Goal: Book appointment/travel/reservation

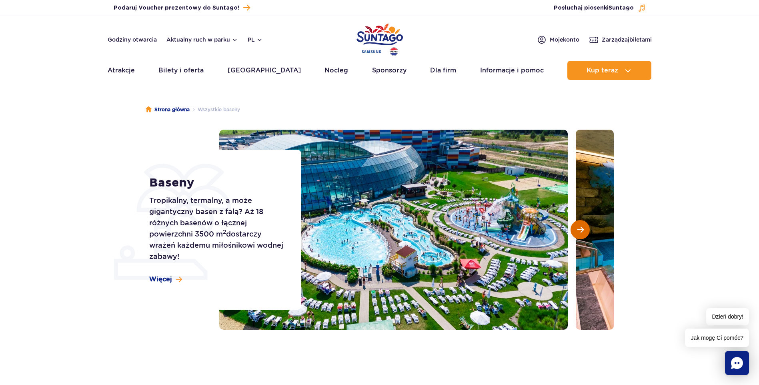
click at [578, 230] on span "Następny slajd" at bounding box center [580, 229] width 7 height 7
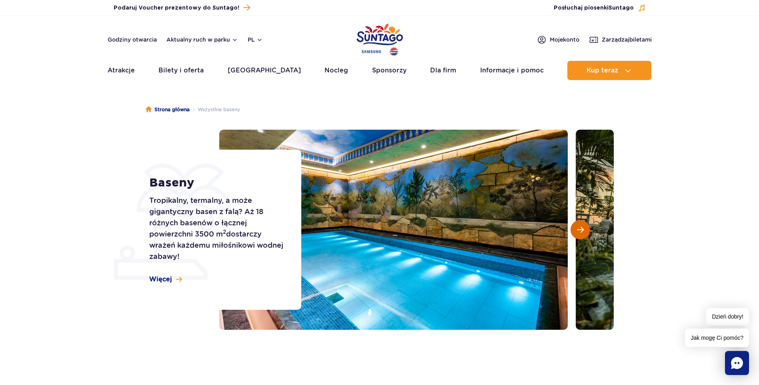
click at [577, 233] on span "Następny slajd" at bounding box center [580, 229] width 7 height 7
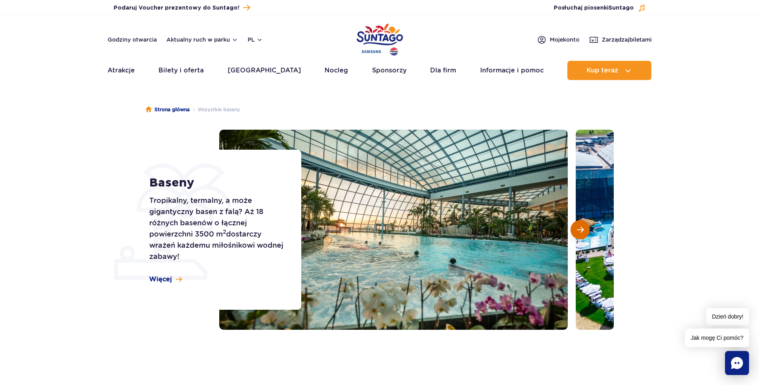
click at [578, 230] on span "Następny slajd" at bounding box center [580, 229] width 7 height 7
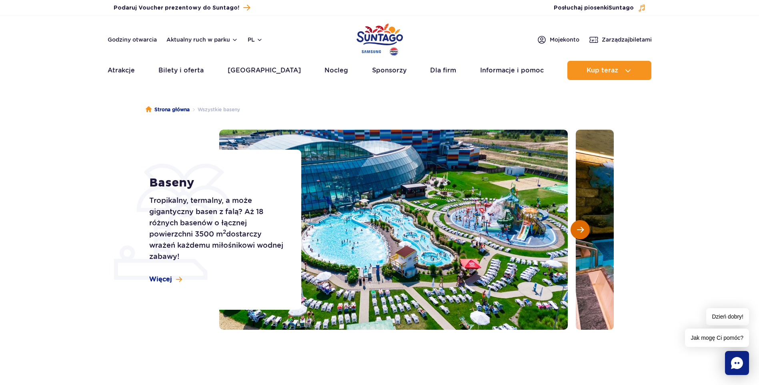
click at [584, 233] on button "Następny slajd" at bounding box center [579, 229] width 19 height 19
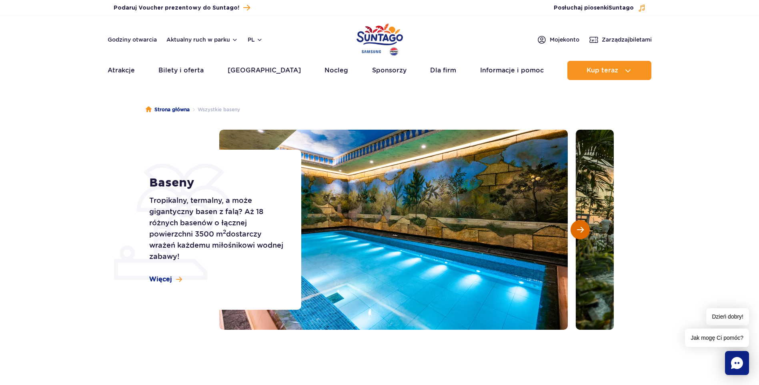
click at [584, 233] on button "Następny slajd" at bounding box center [579, 229] width 19 height 19
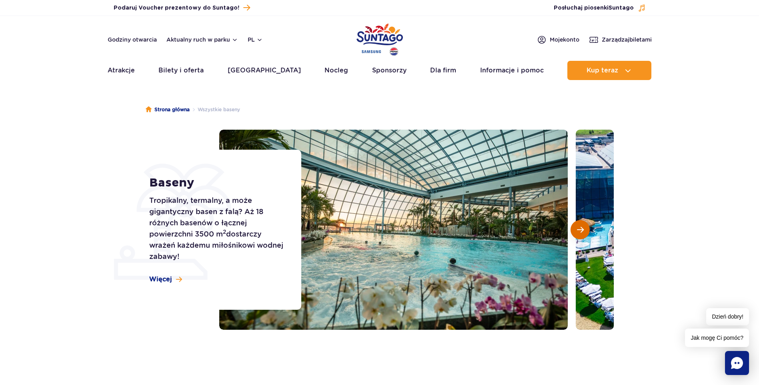
click at [584, 233] on button "Następny slajd" at bounding box center [579, 229] width 19 height 19
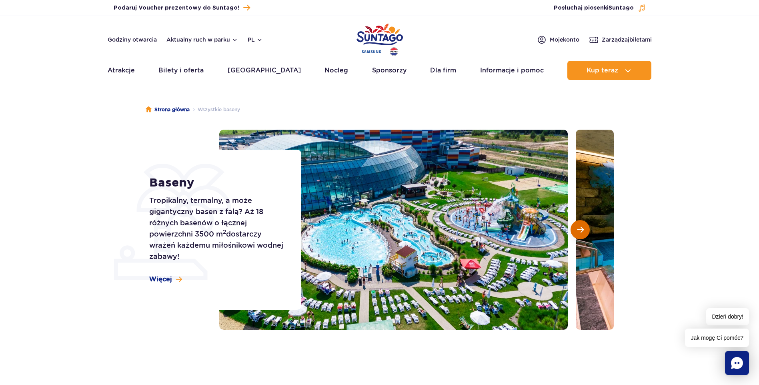
click at [582, 234] on button "Następny slajd" at bounding box center [579, 229] width 19 height 19
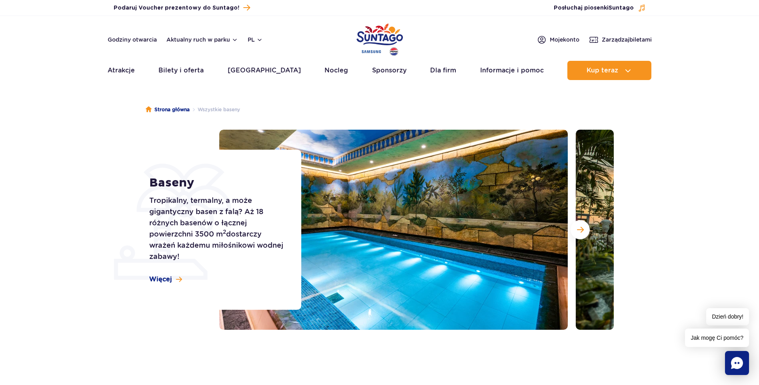
click at [427, 253] on img at bounding box center [393, 230] width 348 height 200
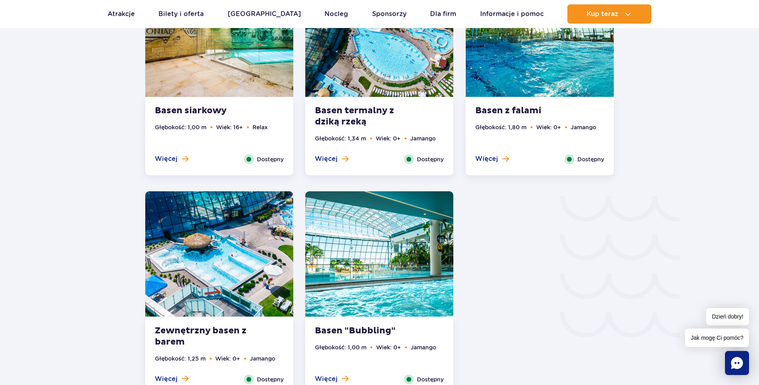
scroll to position [1240, 0]
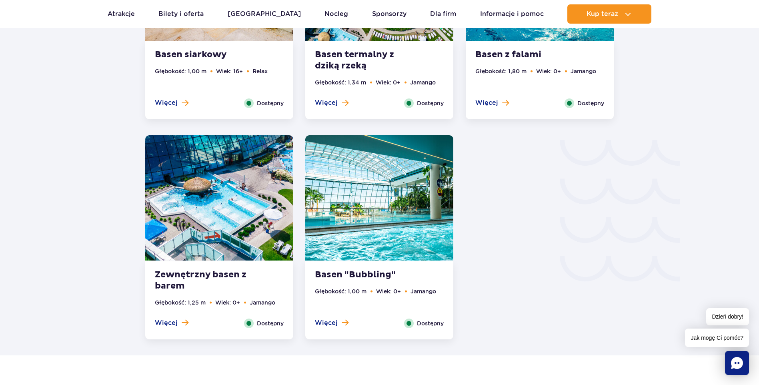
click at [206, 272] on strong "Zewnętrzny basen z barem" at bounding box center [203, 280] width 97 height 22
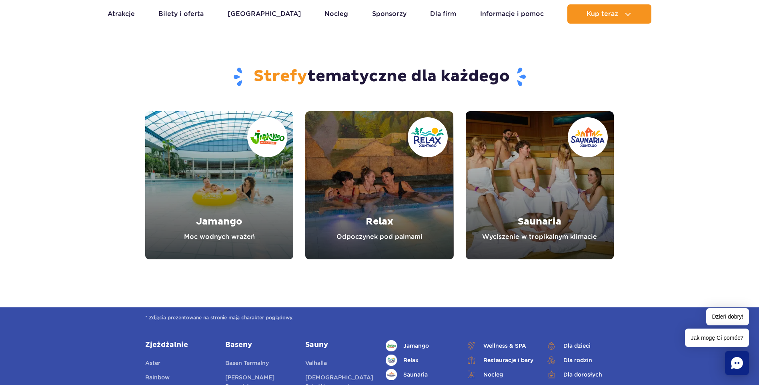
scroll to position [2428, 0]
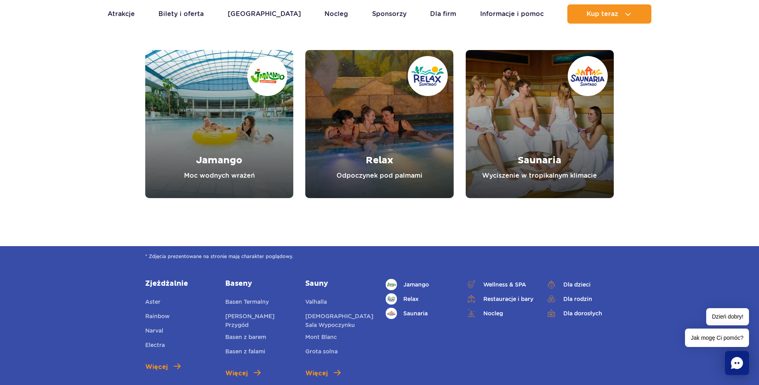
click at [408, 149] on link "Relax" at bounding box center [379, 124] width 148 height 148
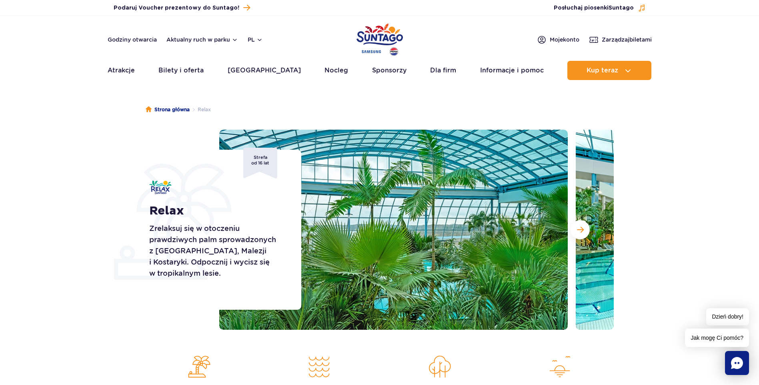
click at [463, 242] on img at bounding box center [393, 230] width 348 height 200
click at [581, 229] on span "Następny slajd" at bounding box center [580, 229] width 7 height 7
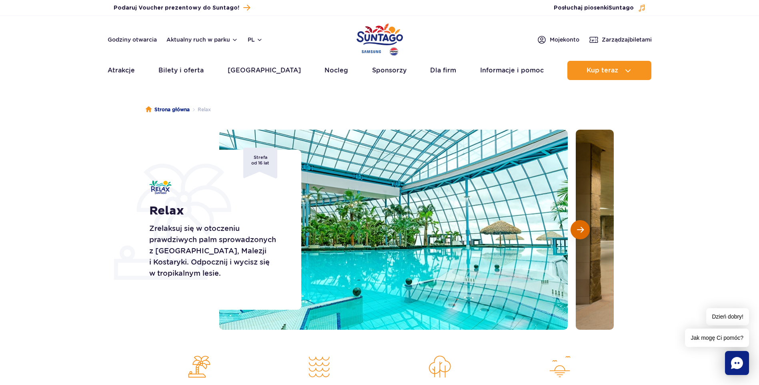
click at [581, 234] on button "Następny slajd" at bounding box center [579, 229] width 19 height 19
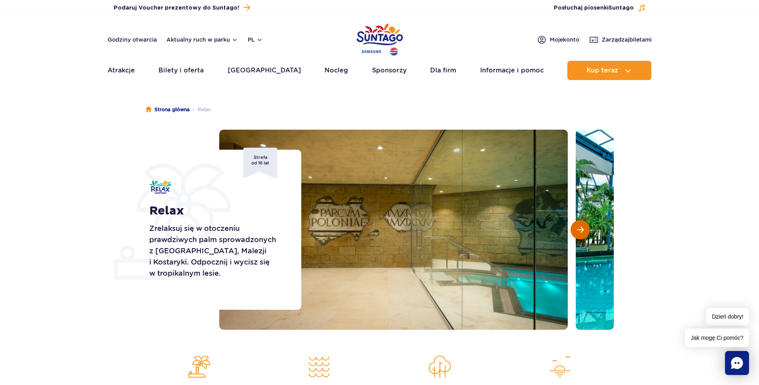
click at [581, 234] on button "Następny slajd" at bounding box center [579, 229] width 19 height 19
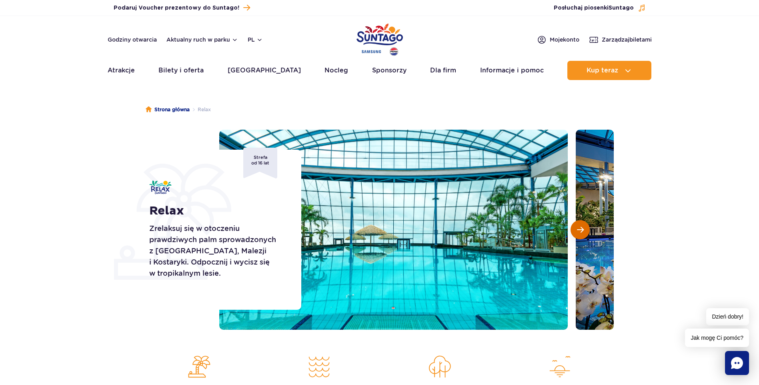
click at [579, 235] on button "Następny slajd" at bounding box center [579, 229] width 19 height 19
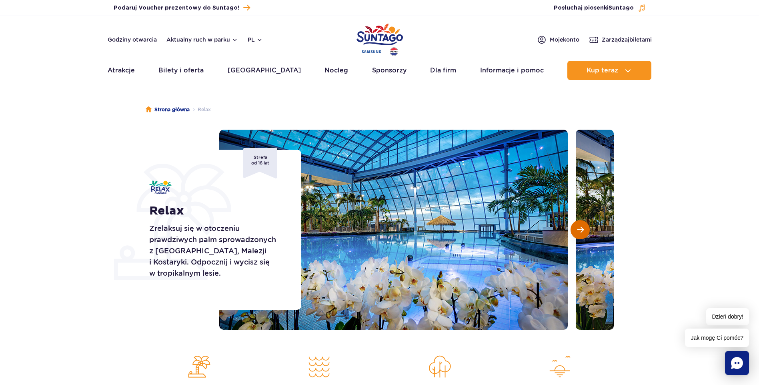
click at [583, 230] on span "Następny slajd" at bounding box center [580, 229] width 7 height 7
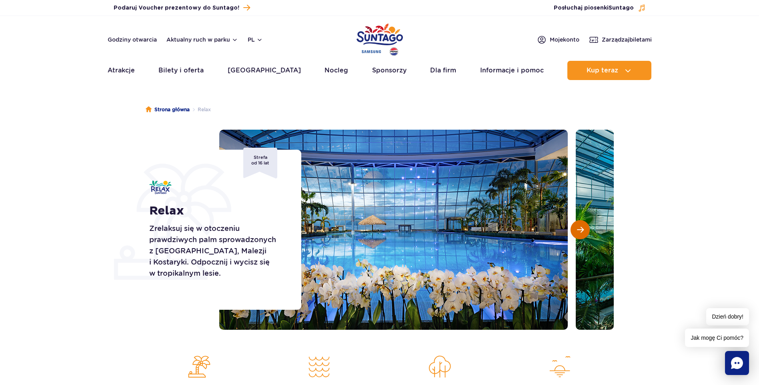
click at [583, 230] on span "Następny slajd" at bounding box center [580, 229] width 7 height 7
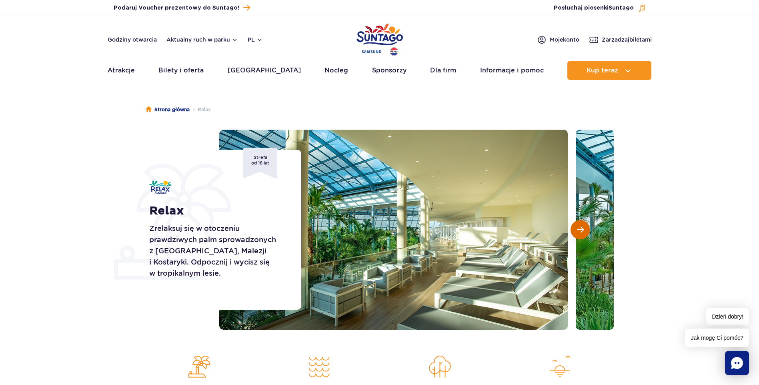
click at [583, 234] on button "Następny slajd" at bounding box center [579, 229] width 19 height 19
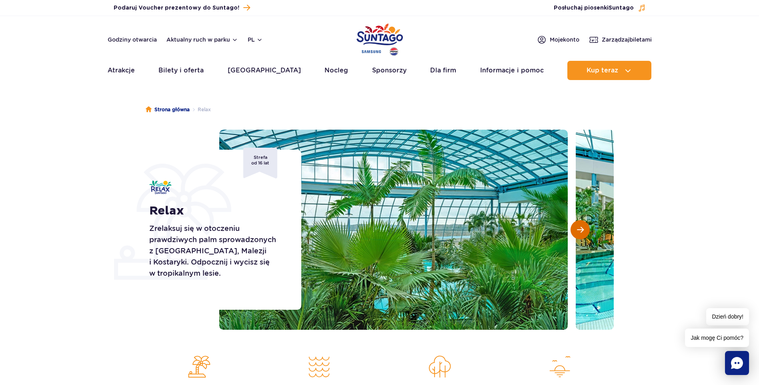
click at [583, 232] on span "Następny slajd" at bounding box center [580, 229] width 7 height 7
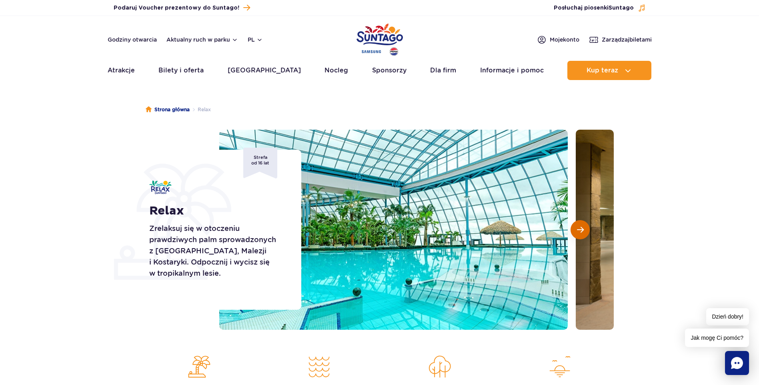
click at [583, 231] on span "Następny slajd" at bounding box center [580, 229] width 7 height 7
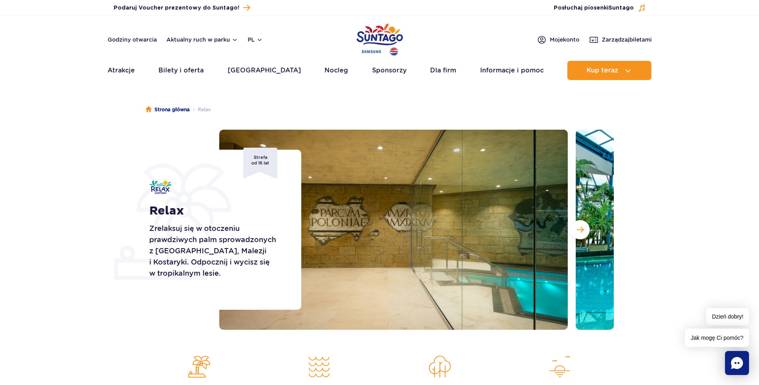
click at [583, 242] on div at bounding box center [416, 230] width 394 height 200
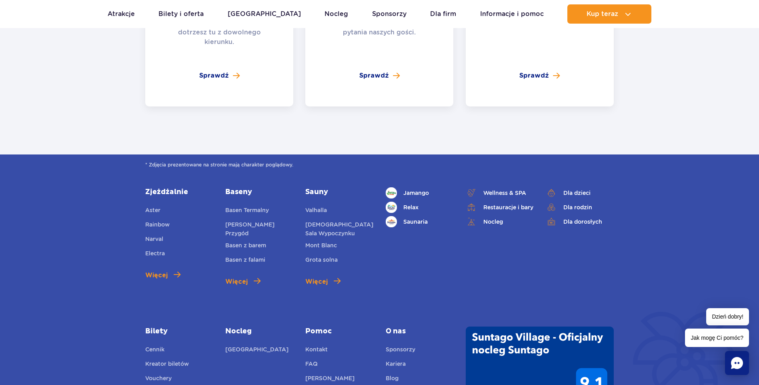
scroll to position [1759, 0]
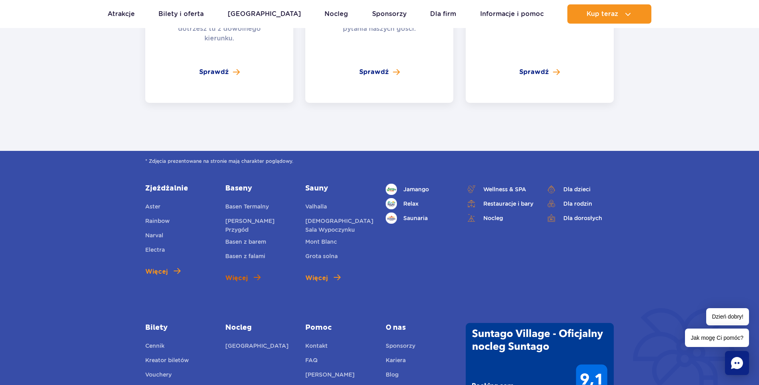
click at [251, 273] on link "Więcej" at bounding box center [242, 278] width 35 height 10
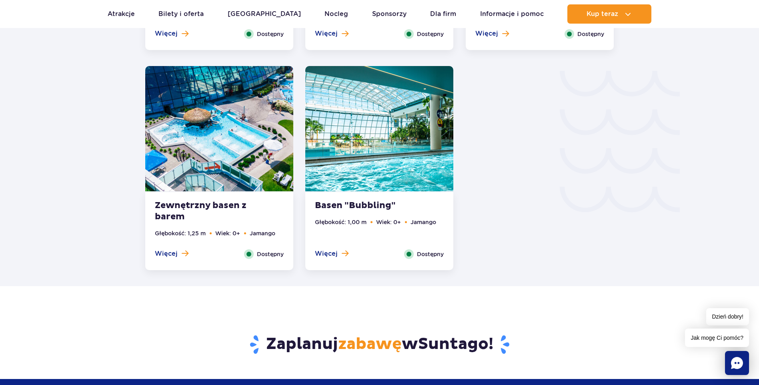
scroll to position [1320, 0]
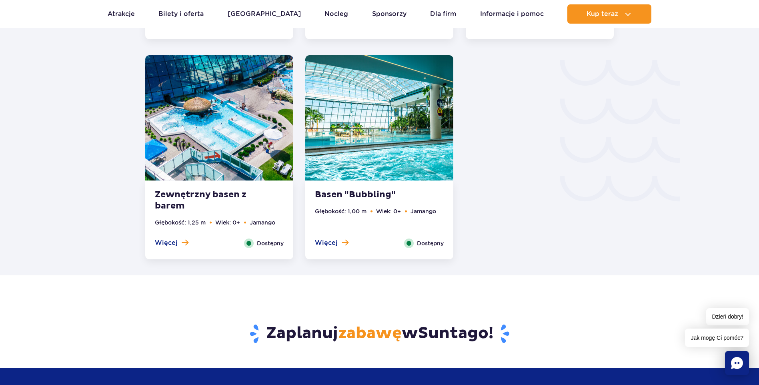
click at [209, 194] on strong "Zewnętrzny basen z barem" at bounding box center [203, 200] width 97 height 22
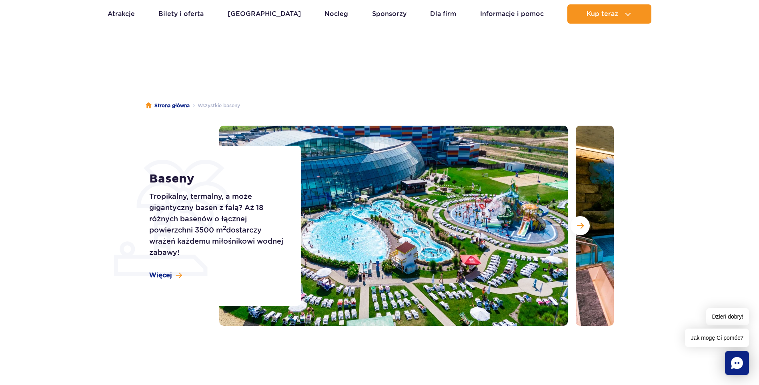
scroll to position [0, 0]
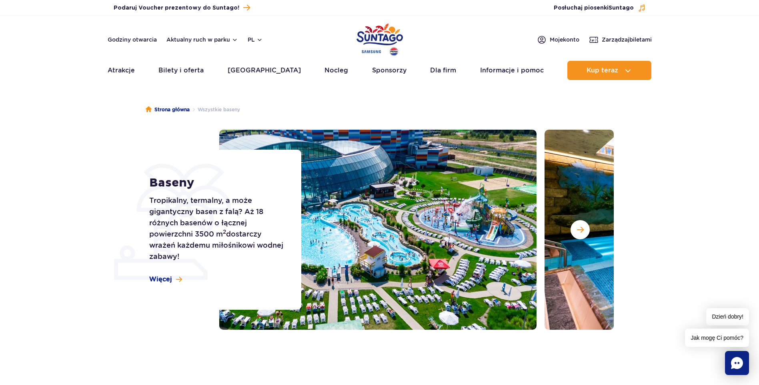
click at [236, 277] on div "Baseny Tropikalny, termalny, a może gigantyczny basen z falą? Aż 18 różnych bas…" at bounding box center [379, 230] width 480 height 200
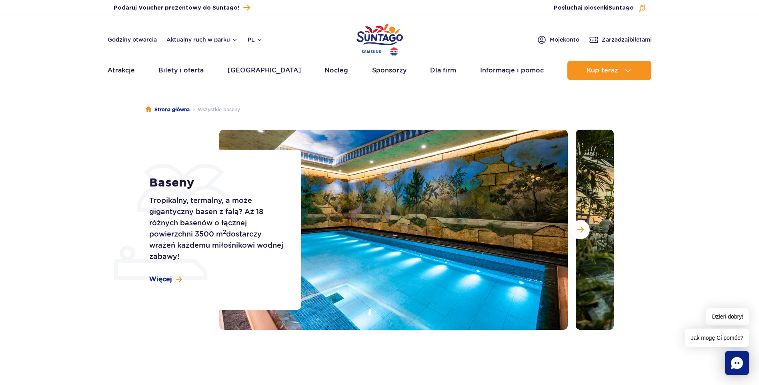
click at [202, 288] on div "Baseny Tropikalny, termalny, a może gigantyczny basen z falą? Aż 18 różnych bas…" at bounding box center [379, 230] width 480 height 200
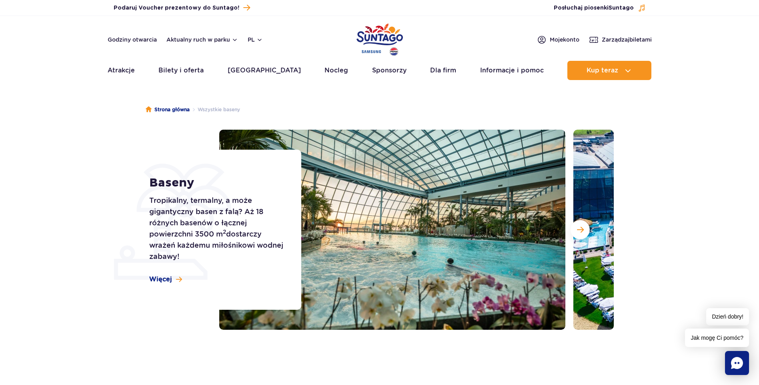
click at [284, 297] on div "Baseny Tropikalny, termalny, a może gigantyczny basen z falą? Aż 18 różnych bas…" at bounding box center [379, 230] width 480 height 200
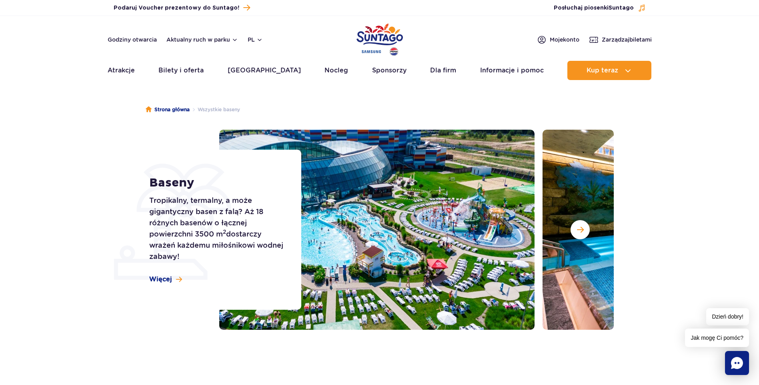
click at [428, 274] on img at bounding box center [360, 230] width 348 height 200
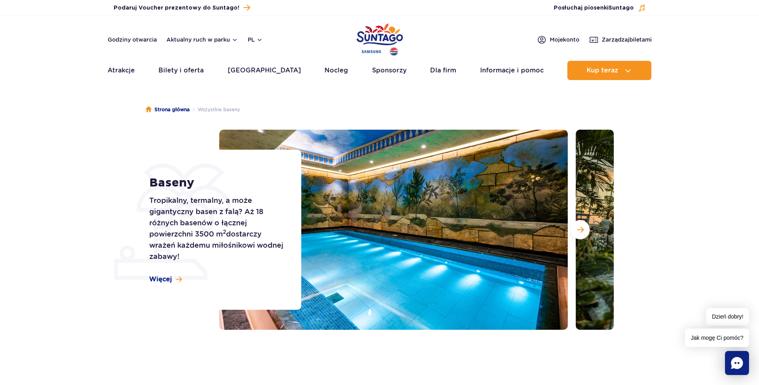
click at [323, 269] on img at bounding box center [393, 230] width 348 height 200
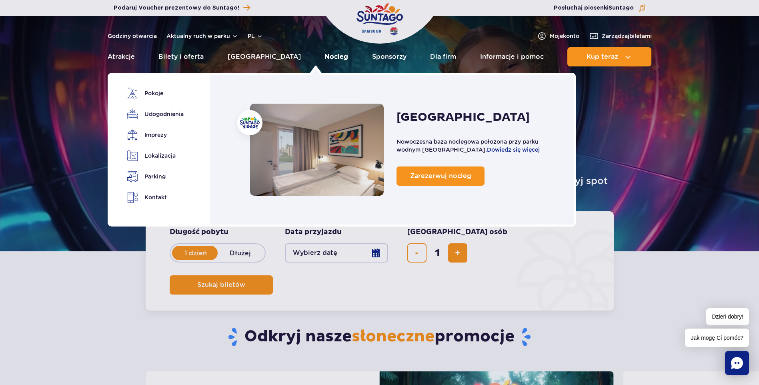
click at [325, 56] on link "Nocleg" at bounding box center [336, 56] width 24 height 19
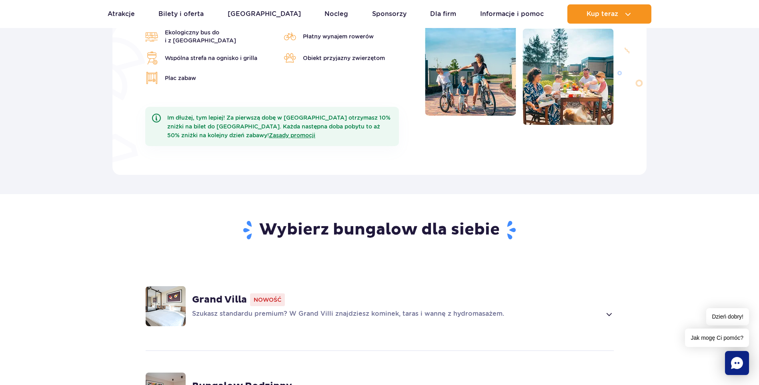
scroll to position [480, 0]
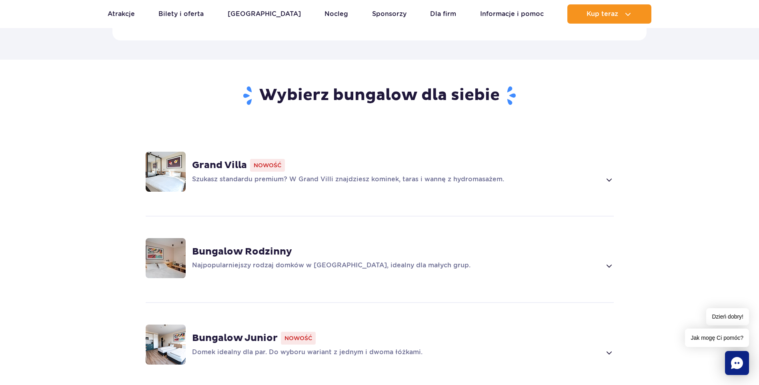
click at [238, 246] on strong "Bungalow Rodzinny" at bounding box center [242, 252] width 100 height 12
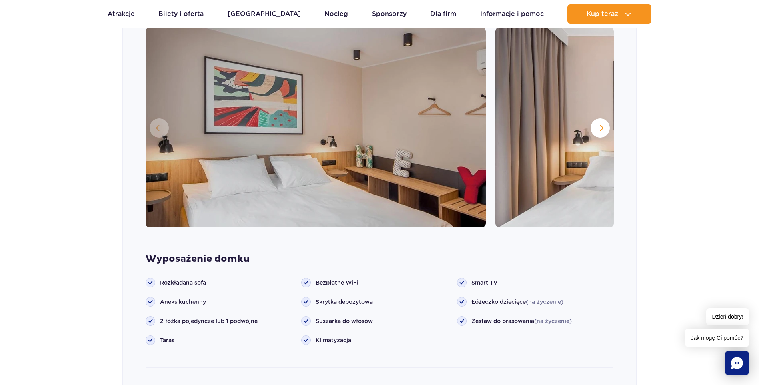
scroll to position [721, 0]
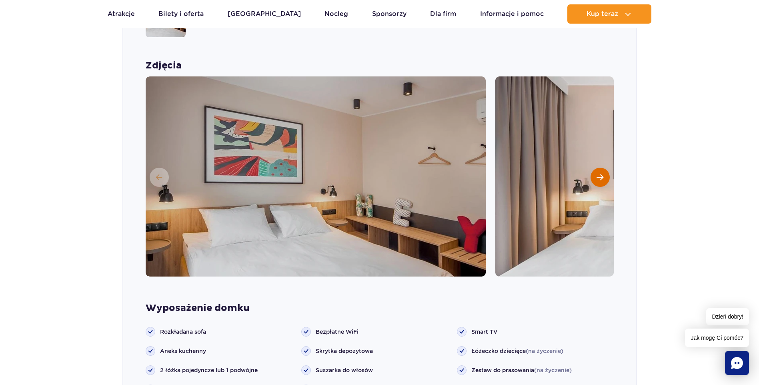
click at [602, 174] on span "Następny slajd" at bounding box center [599, 177] width 7 height 7
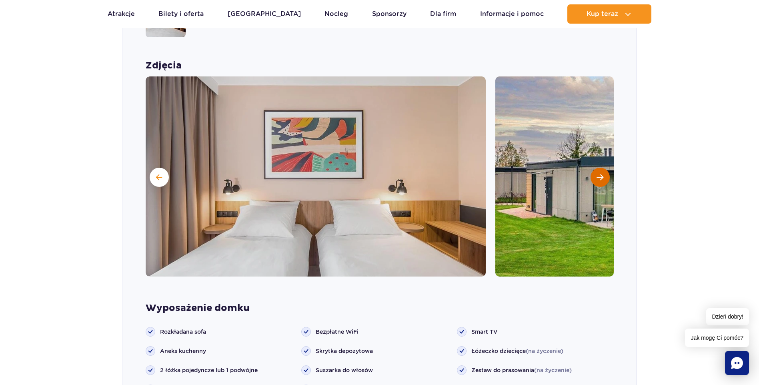
click at [603, 174] on span "Następny slajd" at bounding box center [599, 177] width 7 height 7
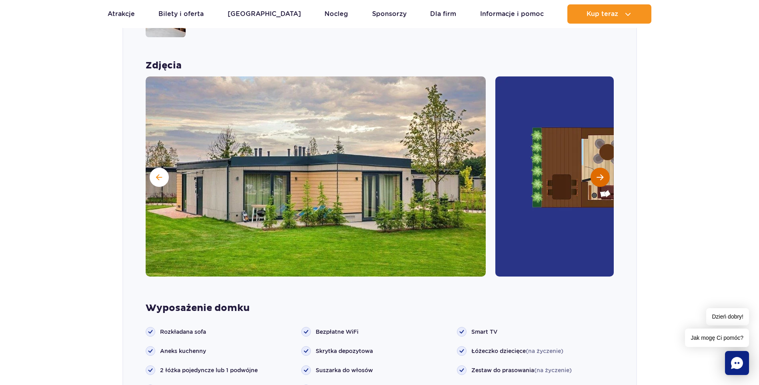
click at [603, 174] on span "Następny slajd" at bounding box center [599, 177] width 7 height 7
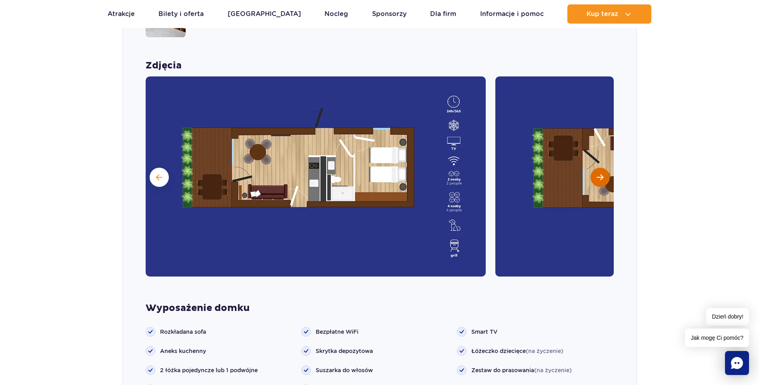
click at [603, 174] on span "Następny slajd" at bounding box center [599, 177] width 7 height 7
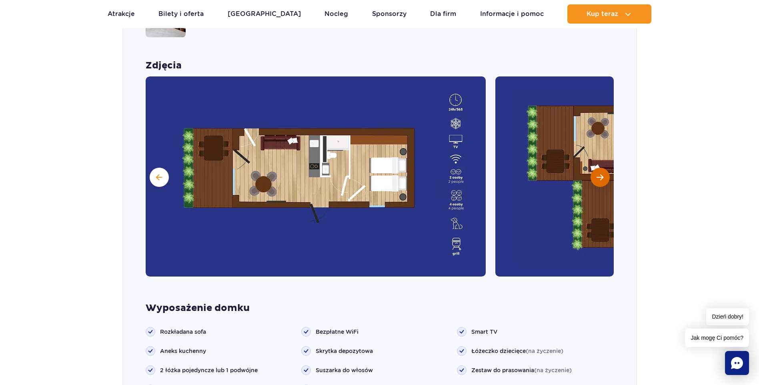
click at [603, 174] on span "Następny slajd" at bounding box center [599, 177] width 7 height 7
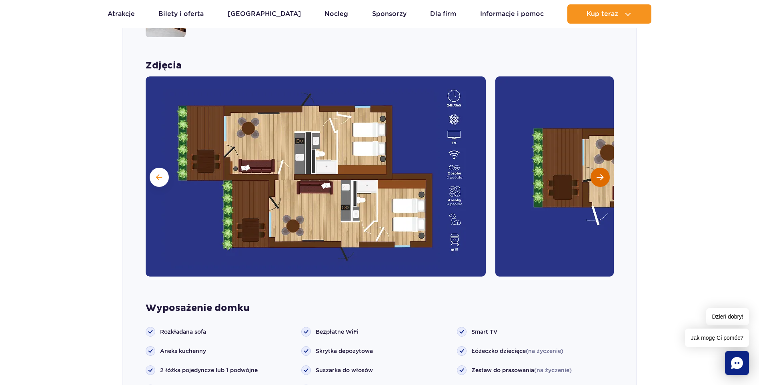
click at [603, 168] on button "Następny slajd" at bounding box center [599, 177] width 19 height 19
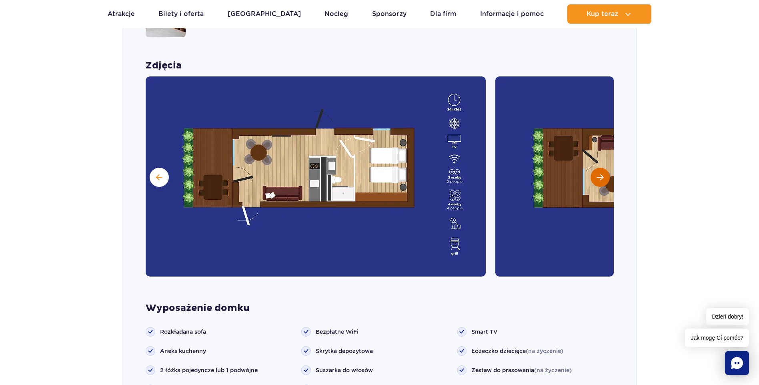
click at [603, 168] on button "Następny slajd" at bounding box center [599, 177] width 19 height 19
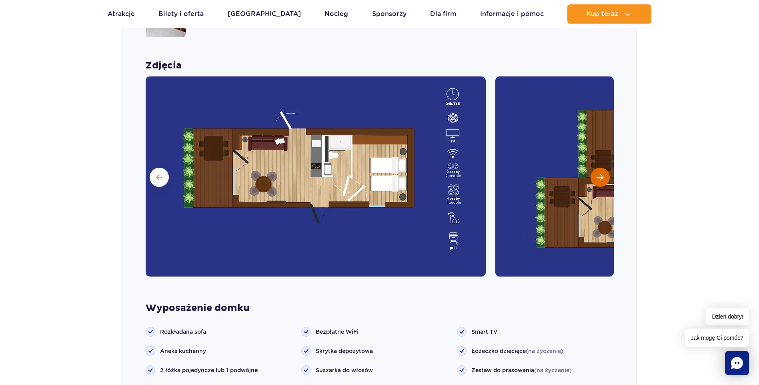
click at [603, 168] on button "Następny slajd" at bounding box center [599, 177] width 19 height 19
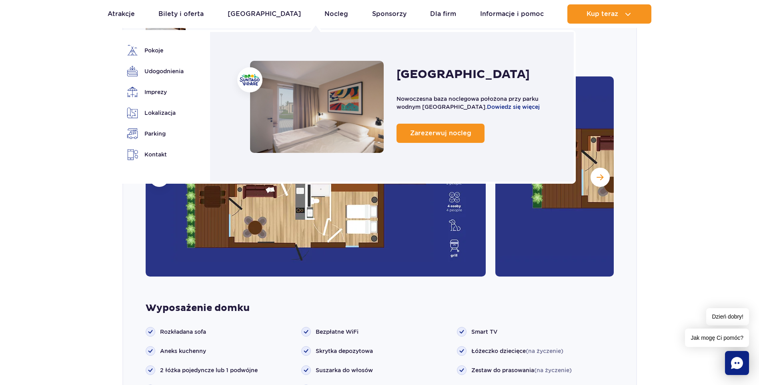
click at [173, 56] on ul "Suntago Village Pokoje Udogodnienia Imprezy Lokalizacja" at bounding box center [154, 103] width 54 height 116
click at [152, 51] on link "Pokoje" at bounding box center [154, 50] width 54 height 11
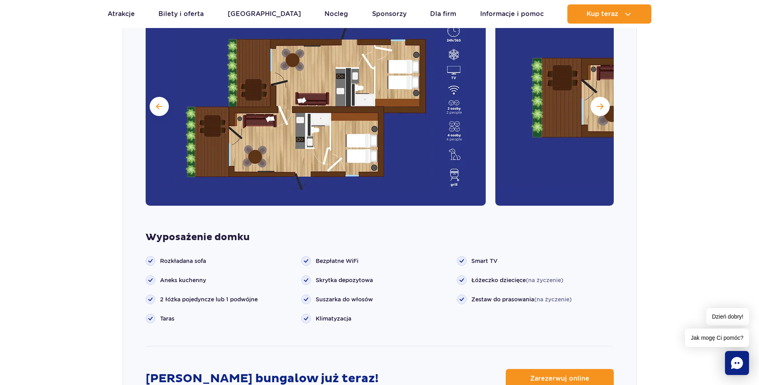
scroll to position [663, 0]
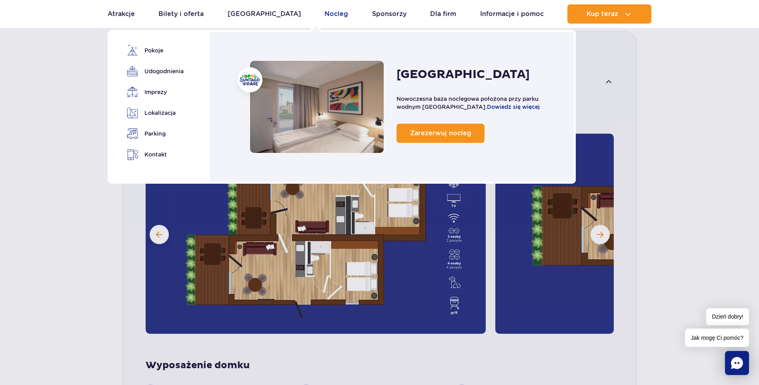
click at [324, 12] on link "Nocleg" at bounding box center [336, 13] width 24 height 19
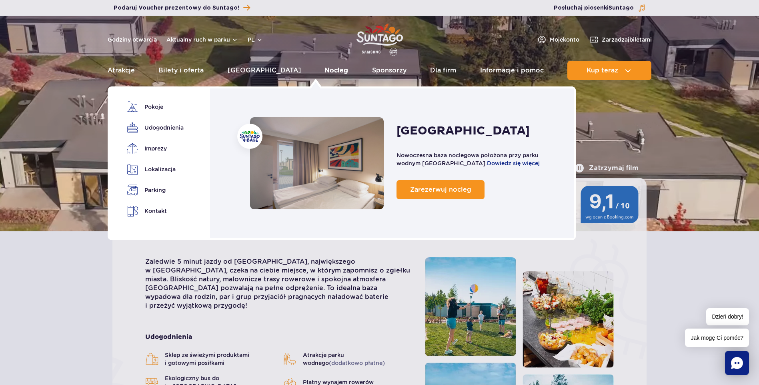
click at [324, 68] on link "Nocleg" at bounding box center [336, 70] width 24 height 19
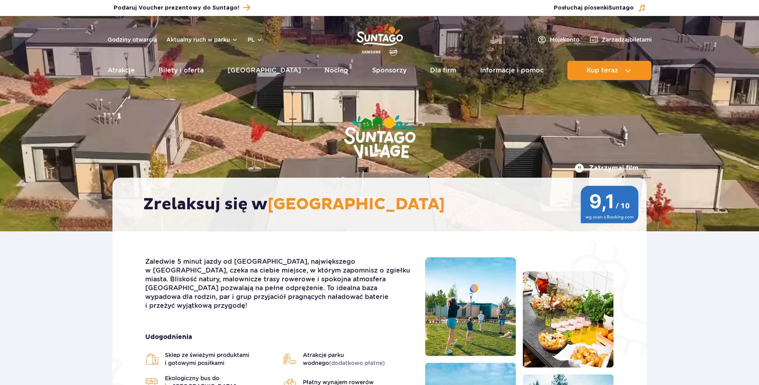
click at [324, 68] on link "Nocleg" at bounding box center [336, 70] width 24 height 19
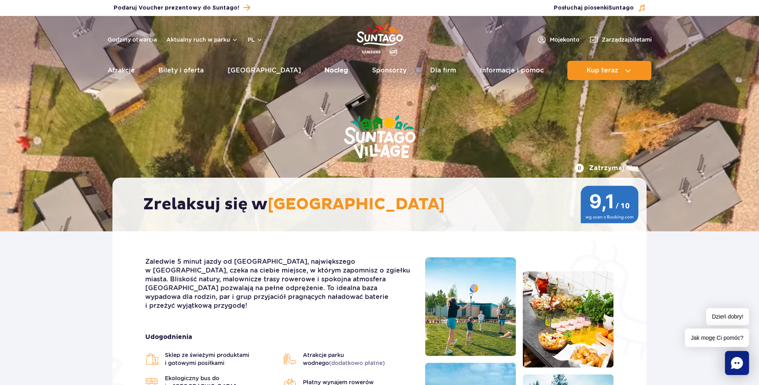
click at [324, 69] on link "Nocleg" at bounding box center [336, 70] width 24 height 19
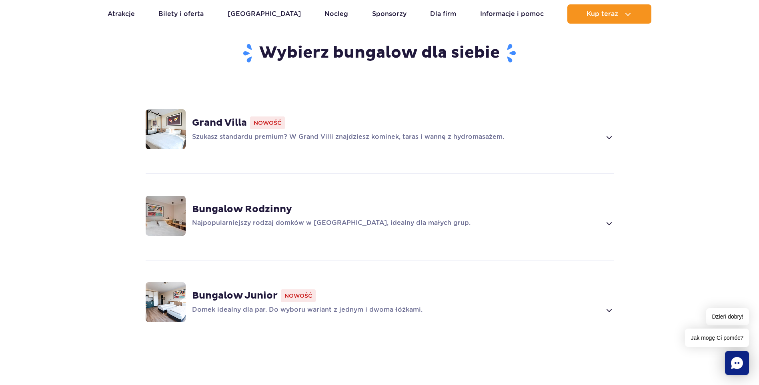
scroll to position [520, 0]
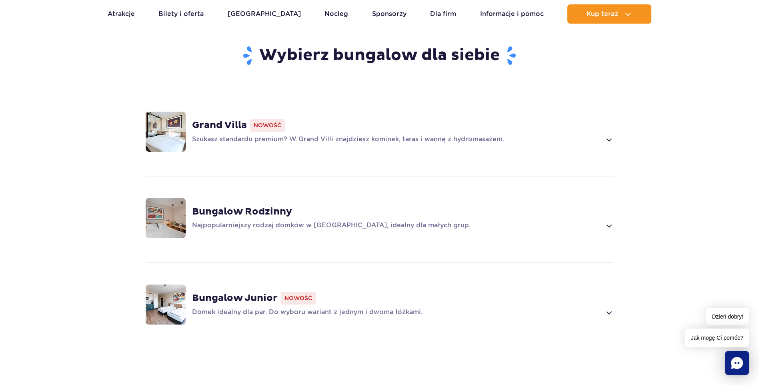
click at [227, 292] on strong "Bungalow Junior" at bounding box center [235, 298] width 86 height 12
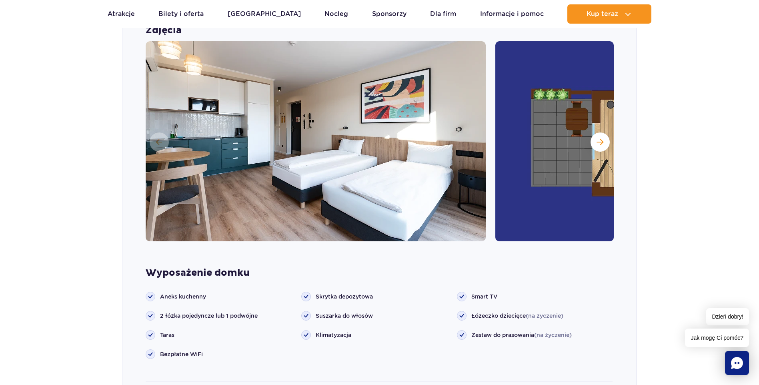
scroll to position [891, 0]
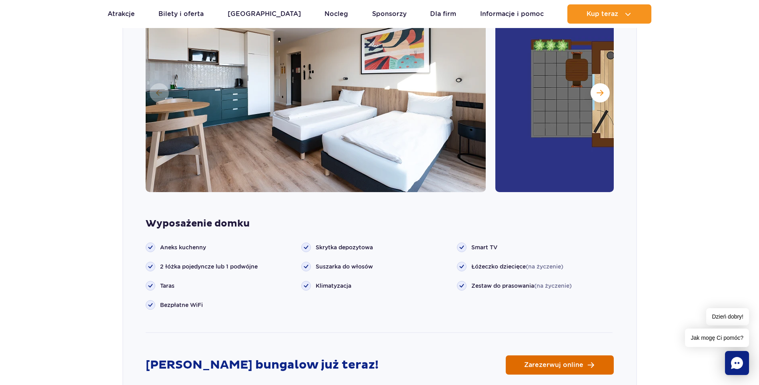
click at [558, 355] on link "Zarezerwuj online" at bounding box center [559, 364] width 108 height 19
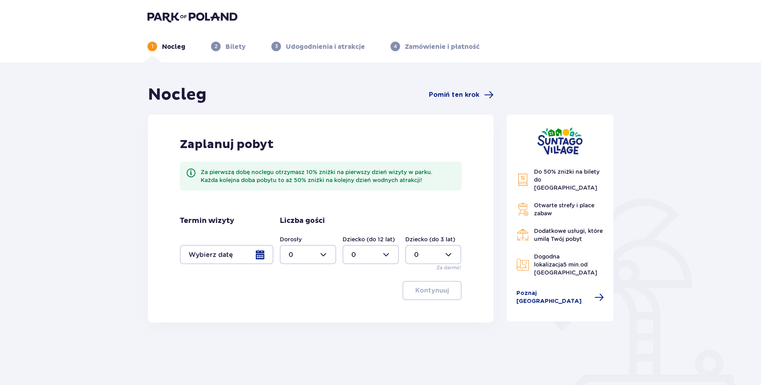
click at [262, 256] on div at bounding box center [227, 254] width 94 height 19
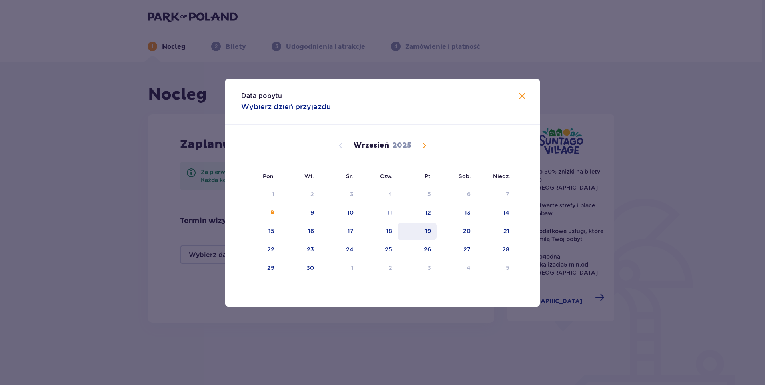
click at [431, 232] on div "19" at bounding box center [416, 231] width 39 height 18
click at [498, 228] on div "21" at bounding box center [495, 231] width 39 height 18
type input "19.09.25 - 21.09.25"
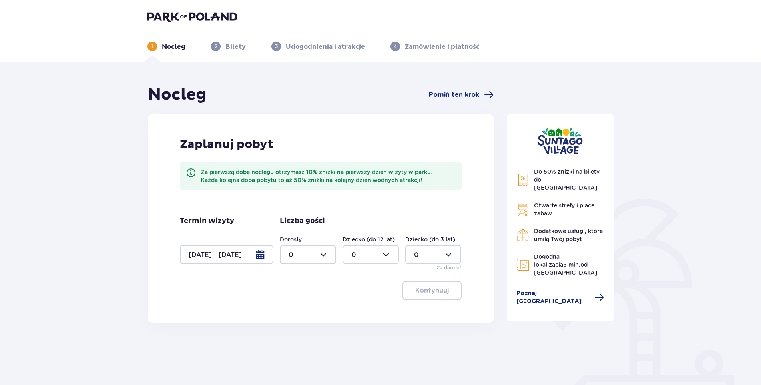
click at [324, 256] on div at bounding box center [308, 254] width 56 height 19
click at [294, 311] on div "2" at bounding box center [308, 312] width 39 height 9
type input "2"
click at [385, 254] on div at bounding box center [371, 254] width 56 height 19
click at [357, 309] on div "2" at bounding box center [370, 312] width 39 height 9
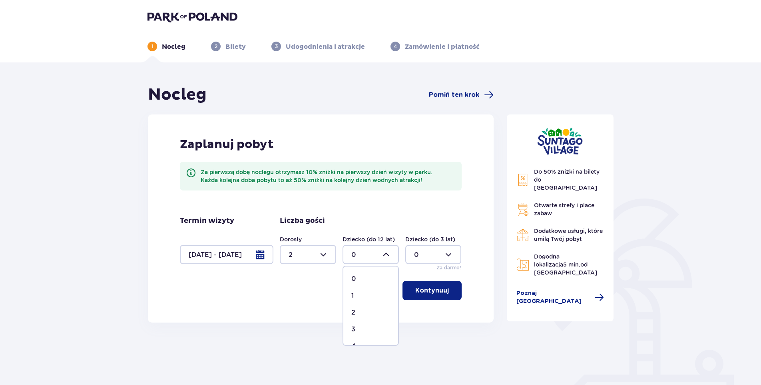
type input "2"
click at [432, 292] on p "Kontynuuj" at bounding box center [432, 290] width 34 height 9
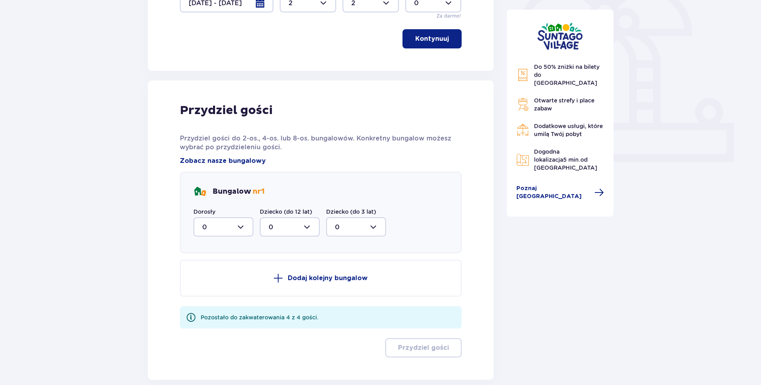
scroll to position [254, 0]
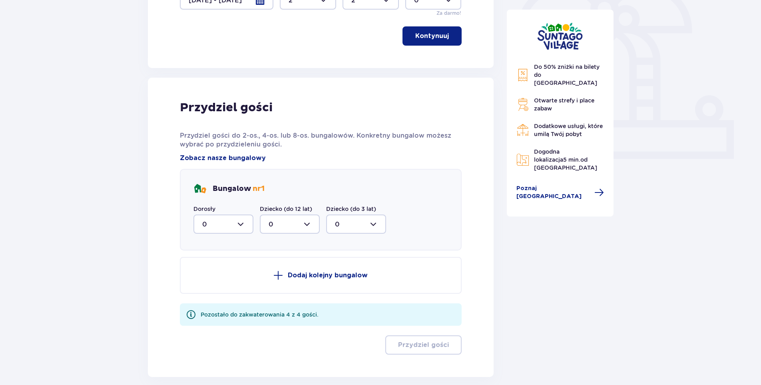
click at [234, 223] on div at bounding box center [224, 223] width 60 height 19
drag, startPoint x: 211, startPoint y: 275, endPoint x: 218, endPoint y: 272, distance: 7.7
click at [211, 275] on span "2" at bounding box center [223, 282] width 58 height 17
type input "2"
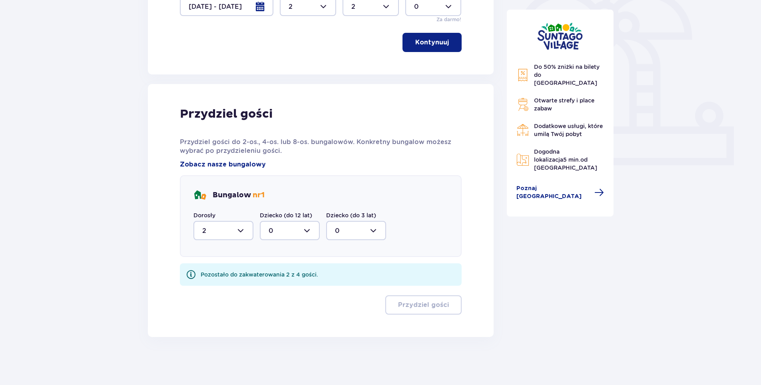
scroll to position [248, 0]
click at [289, 232] on div at bounding box center [290, 230] width 60 height 19
click at [278, 286] on div "2" at bounding box center [290, 288] width 42 height 9
type input "2"
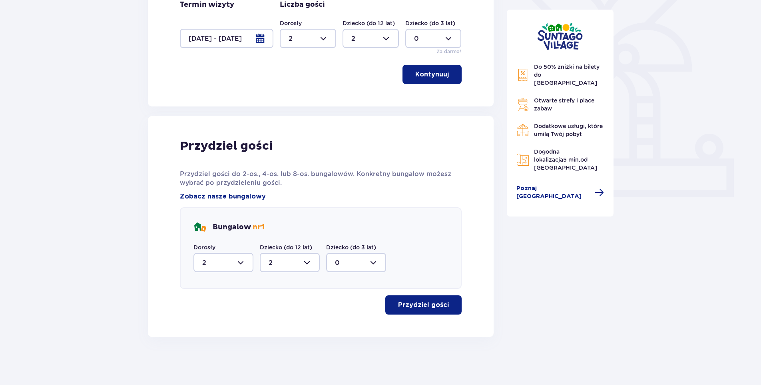
click at [430, 305] on p "Przydziel gości" at bounding box center [423, 304] width 51 height 9
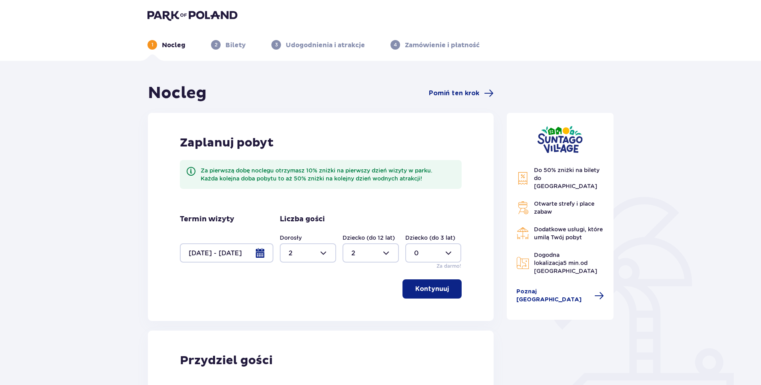
scroll to position [0, 0]
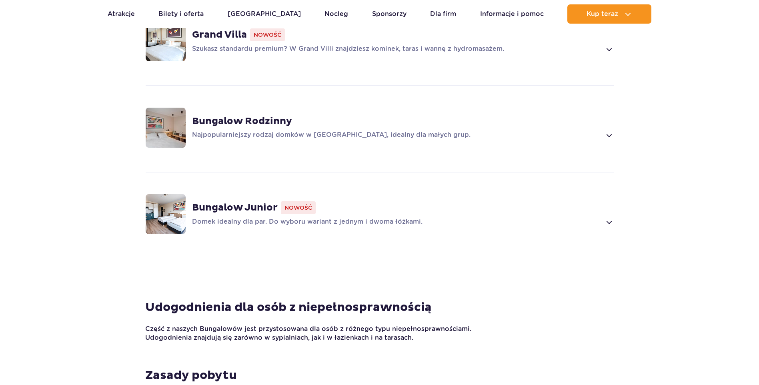
scroll to position [503, 0]
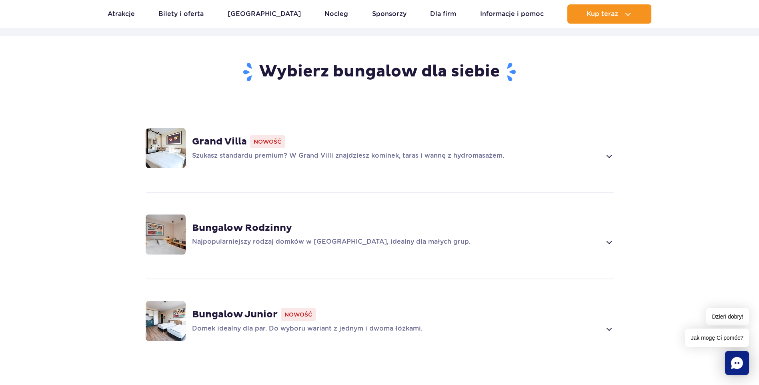
click at [208, 136] on strong "Grand Villa" at bounding box center [219, 142] width 55 height 12
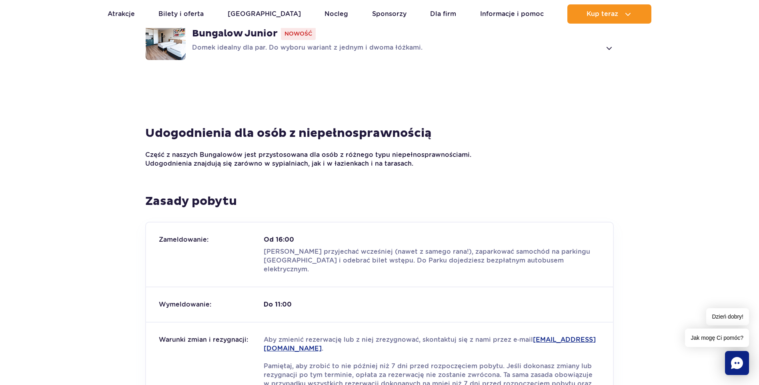
scroll to position [1240, 0]
